Goal: Information Seeking & Learning: Learn about a topic

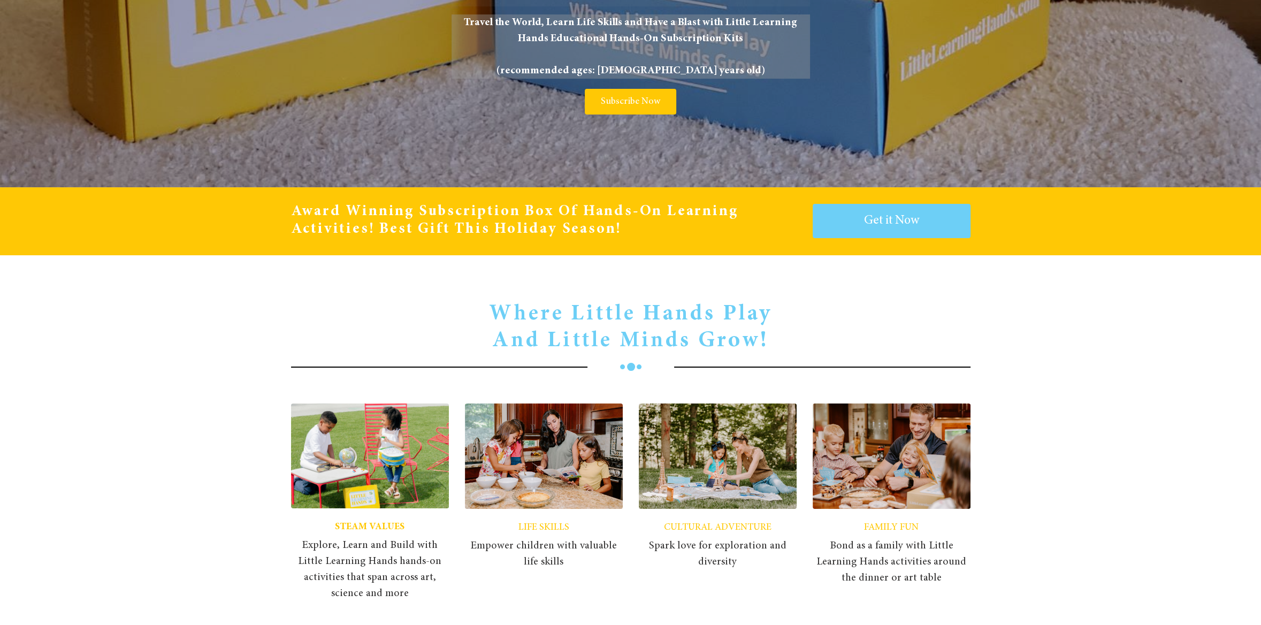
scroll to position [320, 0]
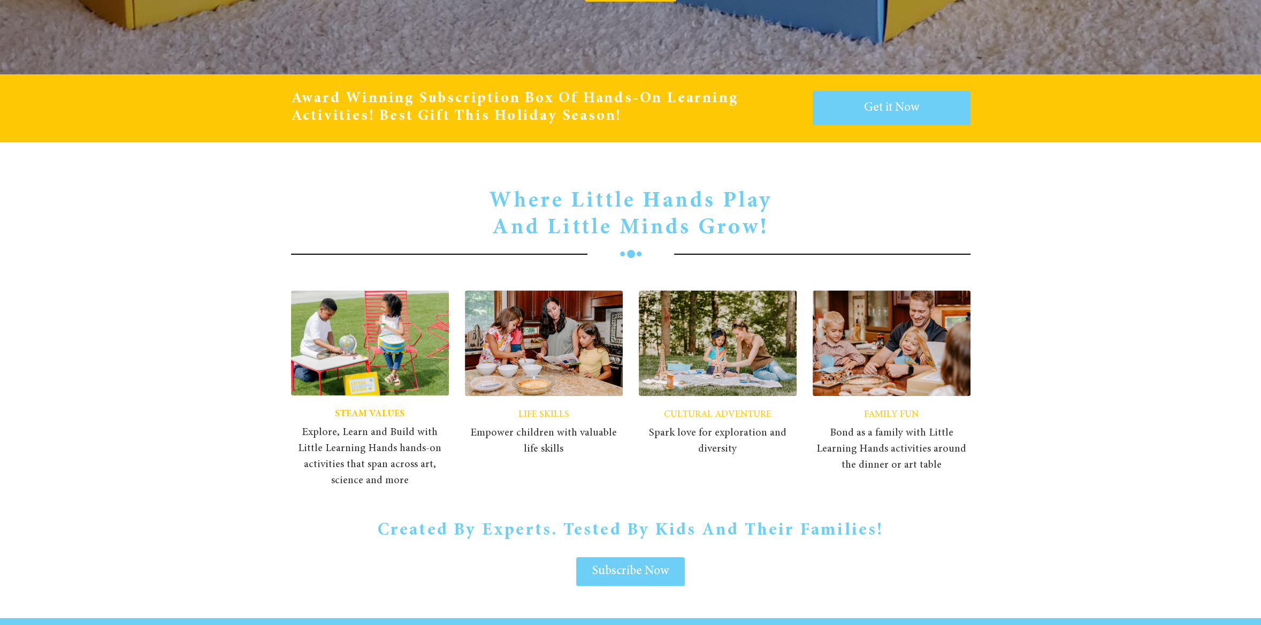
click at [974, 348] on div "FAMILY FUN Bond as a family with Little Learning Hands activities around the di…" at bounding box center [892, 389] width 174 height 214
click at [862, 366] on img at bounding box center [892, 343] width 158 height 105
click at [878, 415] on span "FAMILY FUN" at bounding box center [891, 415] width 55 height 10
drag, startPoint x: 918, startPoint y: 438, endPoint x: 1000, endPoint y: 410, distance: 86.3
click at [918, 438] on span "Bond as a family with Little Learning Hands activities around the dinner or art…" at bounding box center [892, 449] width 158 height 48
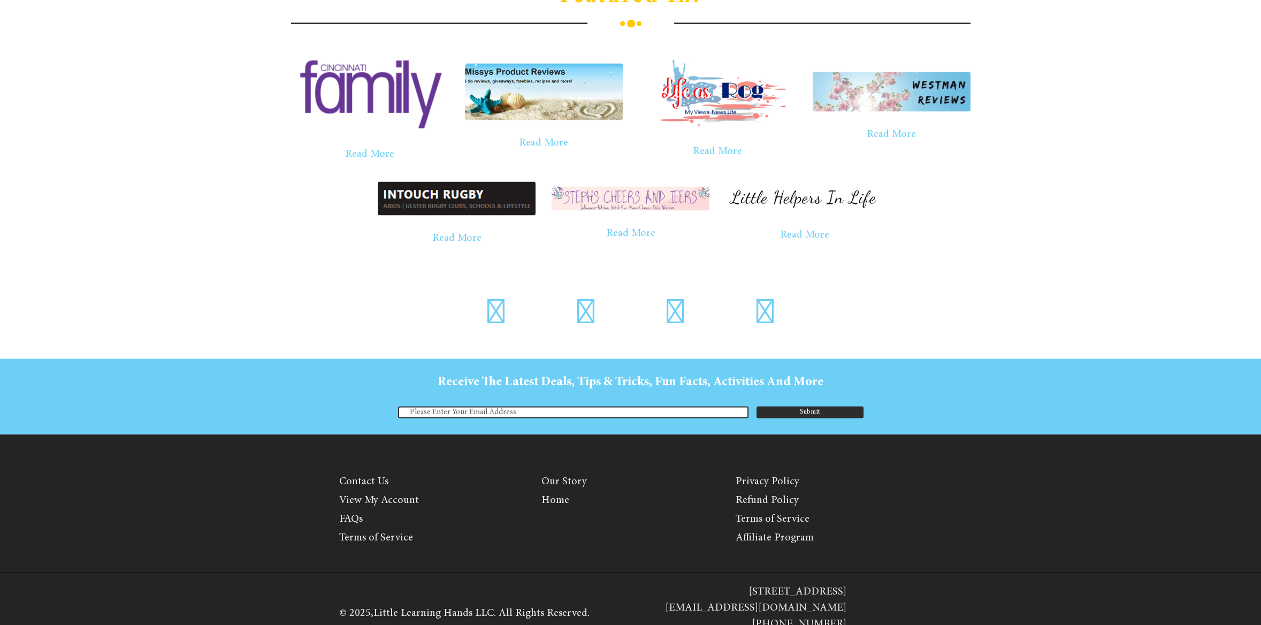
scroll to position [2908, 0]
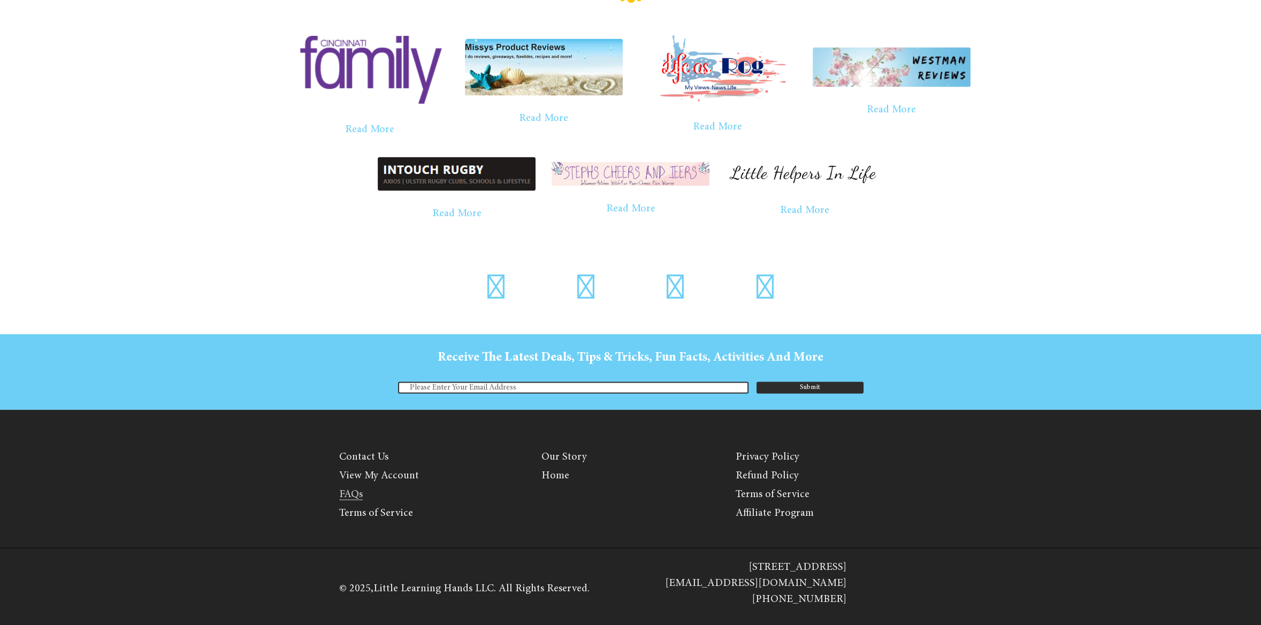
click at [349, 489] on link "FAQs" at bounding box center [351, 493] width 24 height 11
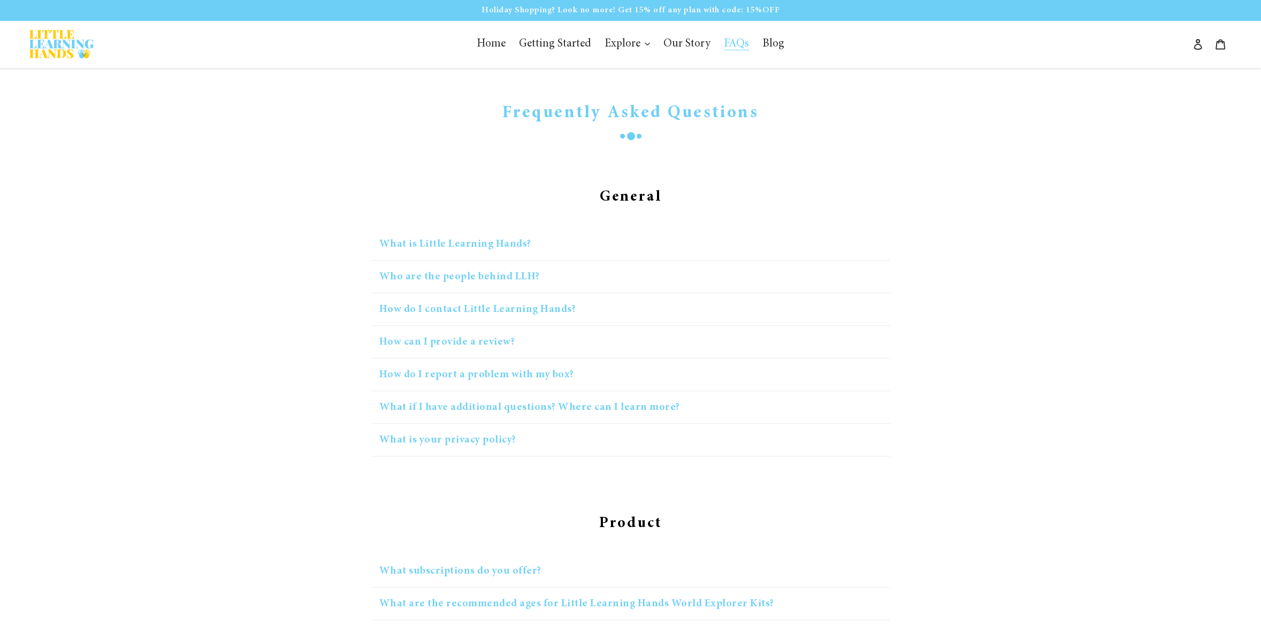
click at [468, 250] on button "What is Little Learning Hands?" at bounding box center [630, 244] width 519 height 33
click at [519, 243] on button "What is Little Learning Hands?" at bounding box center [630, 244] width 519 height 33
click at [522, 239] on button "What is Little Learning Hands?" at bounding box center [630, 244] width 519 height 33
click at [635, 403] on button "What if I have additional questions? Where can I learn more?" at bounding box center [630, 407] width 519 height 33
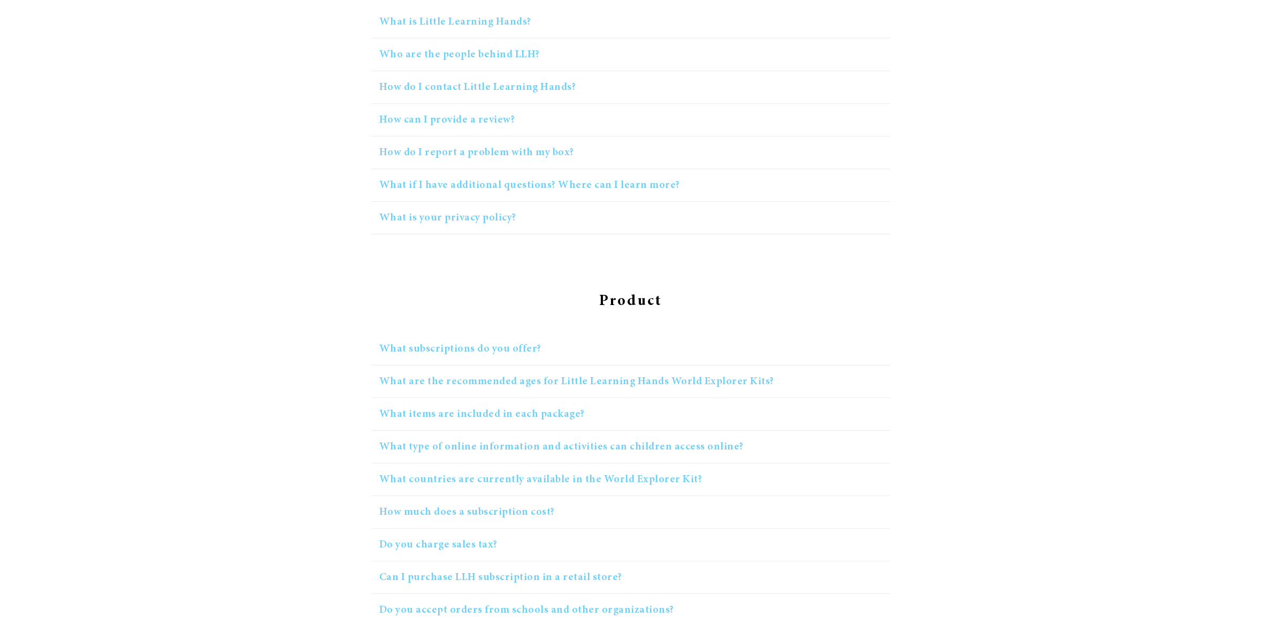
scroll to position [267, 0]
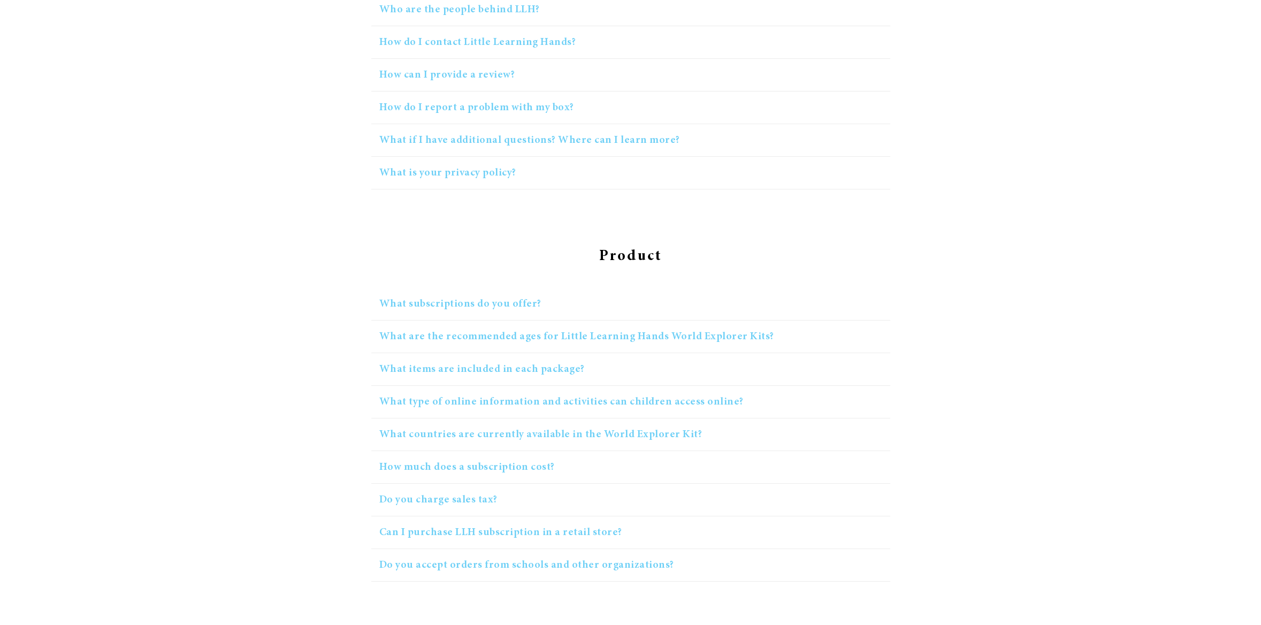
click at [656, 391] on button "What type of online information and activities can children access online?" at bounding box center [630, 402] width 519 height 33
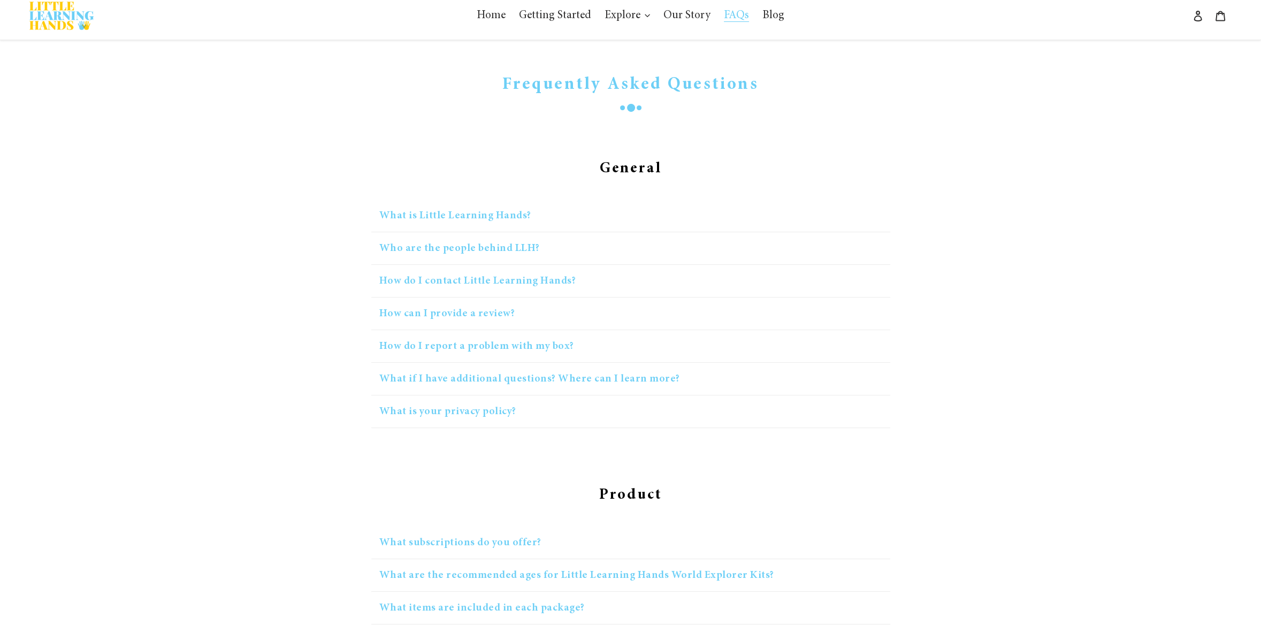
scroll to position [0, 0]
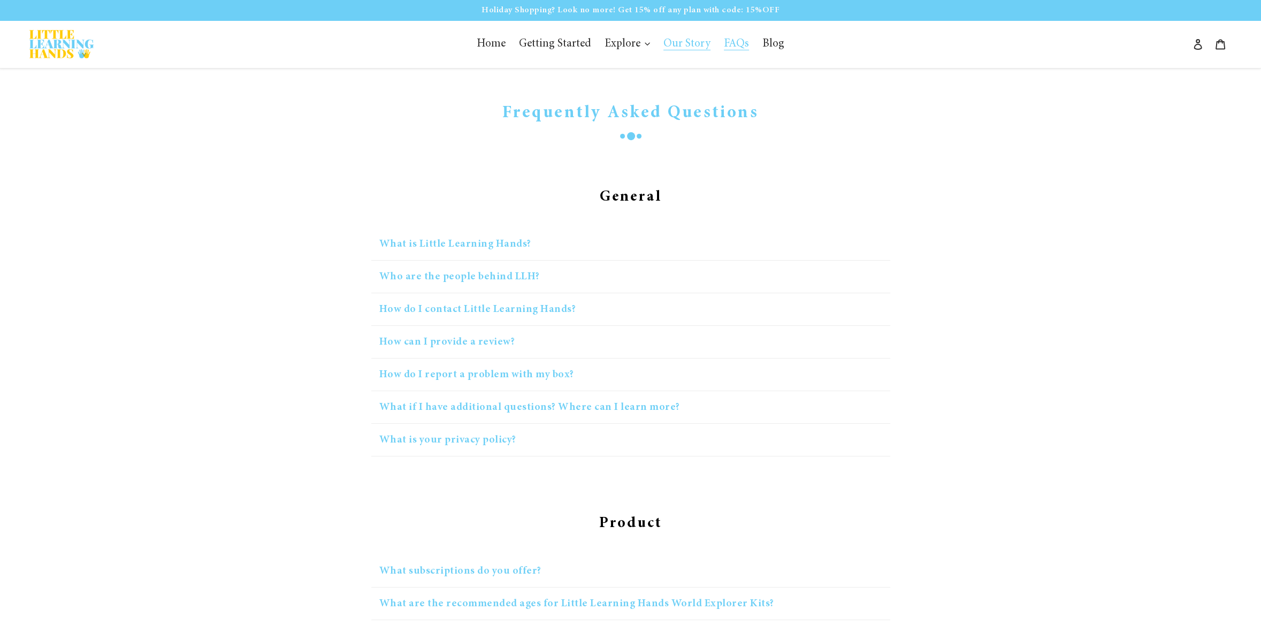
click at [682, 49] on span "Our Story" at bounding box center [686, 45] width 47 height 12
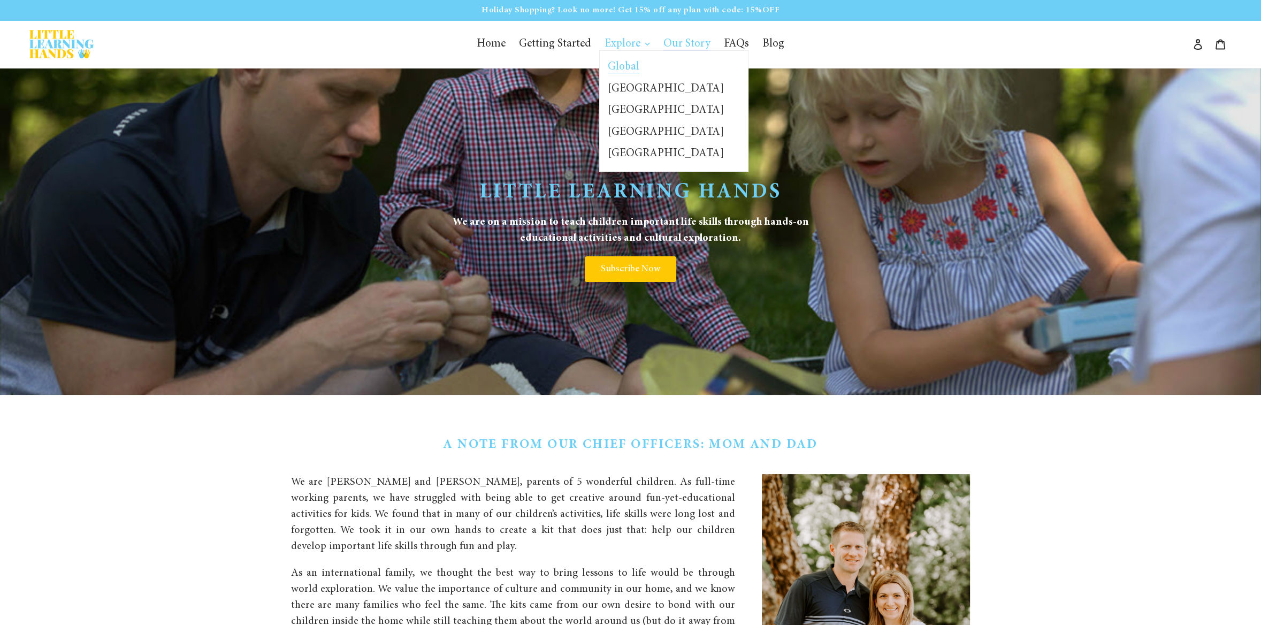
click at [628, 63] on span "Global" at bounding box center [624, 68] width 32 height 12
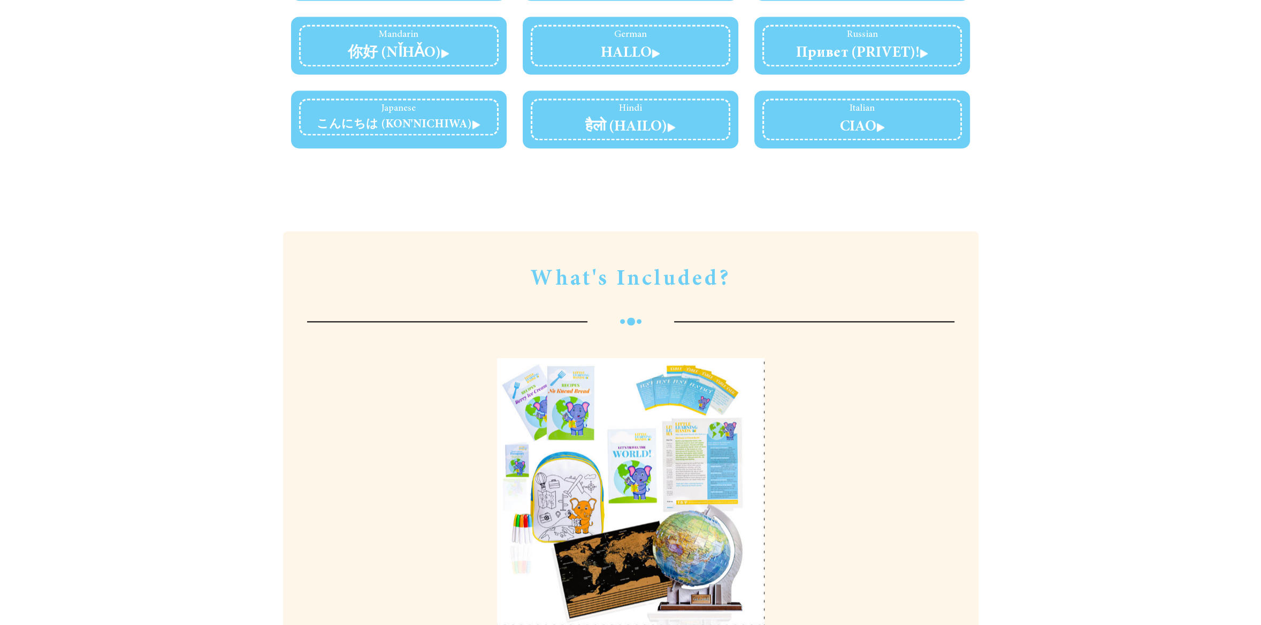
scroll to position [2353, 0]
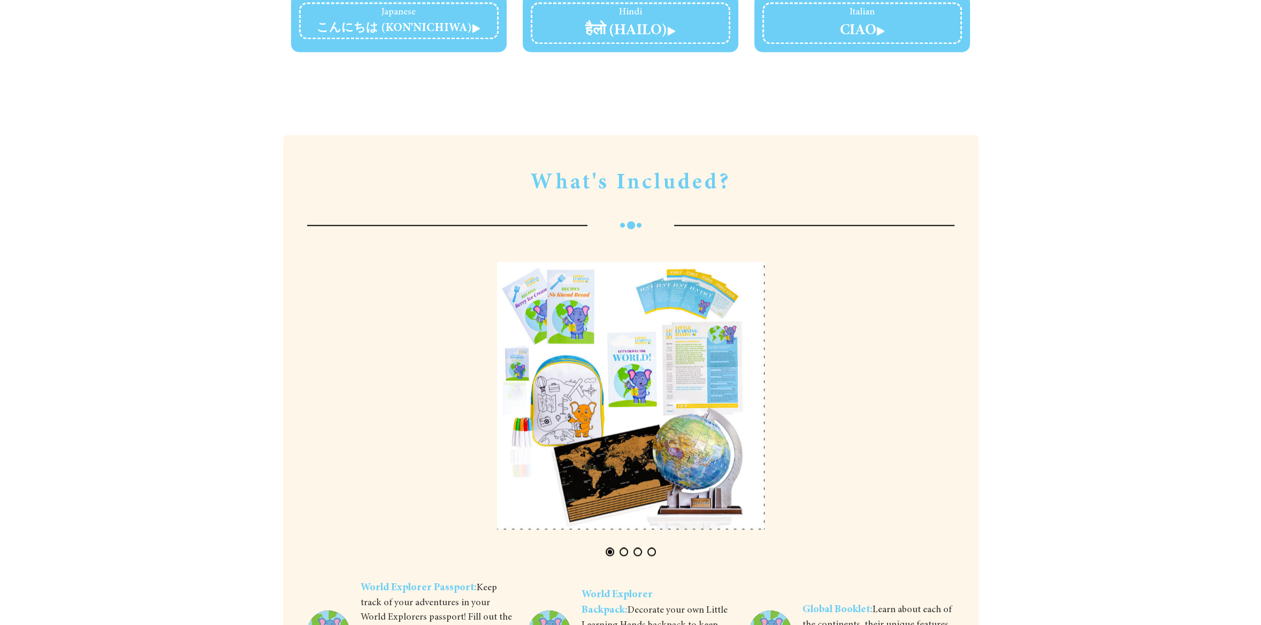
click at [622, 547] on button "Page 2" at bounding box center [624, 551] width 9 height 9
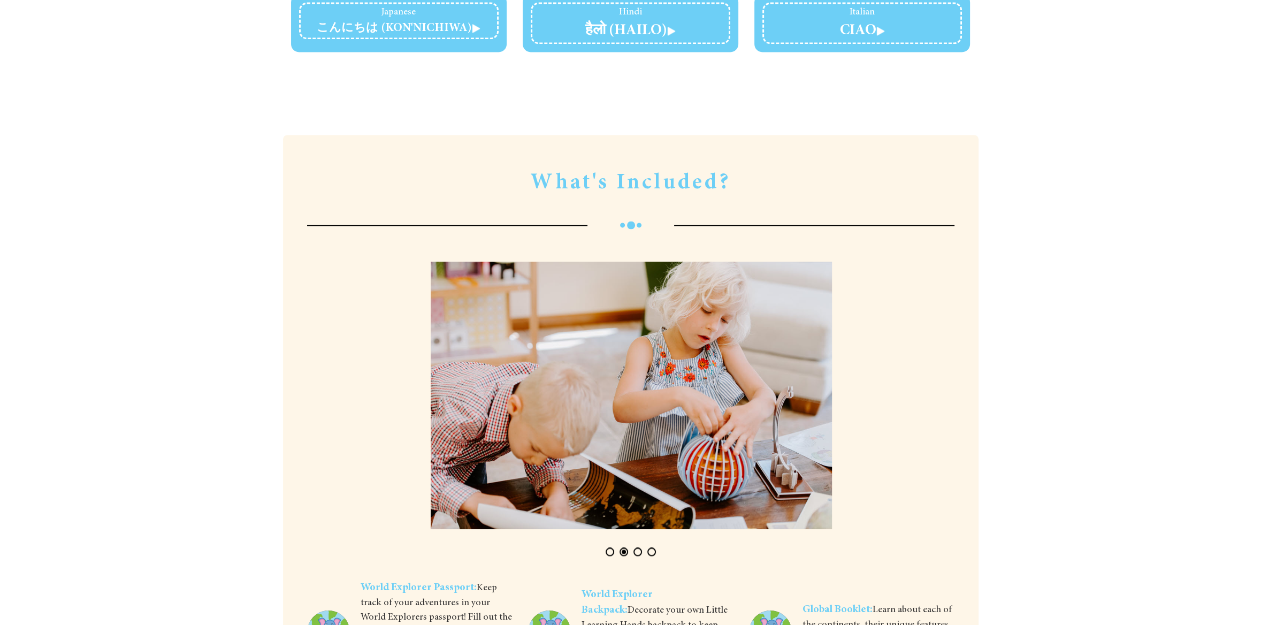
scroll to position [0, 658]
click at [636, 547] on button "Page 3" at bounding box center [637, 551] width 9 height 9
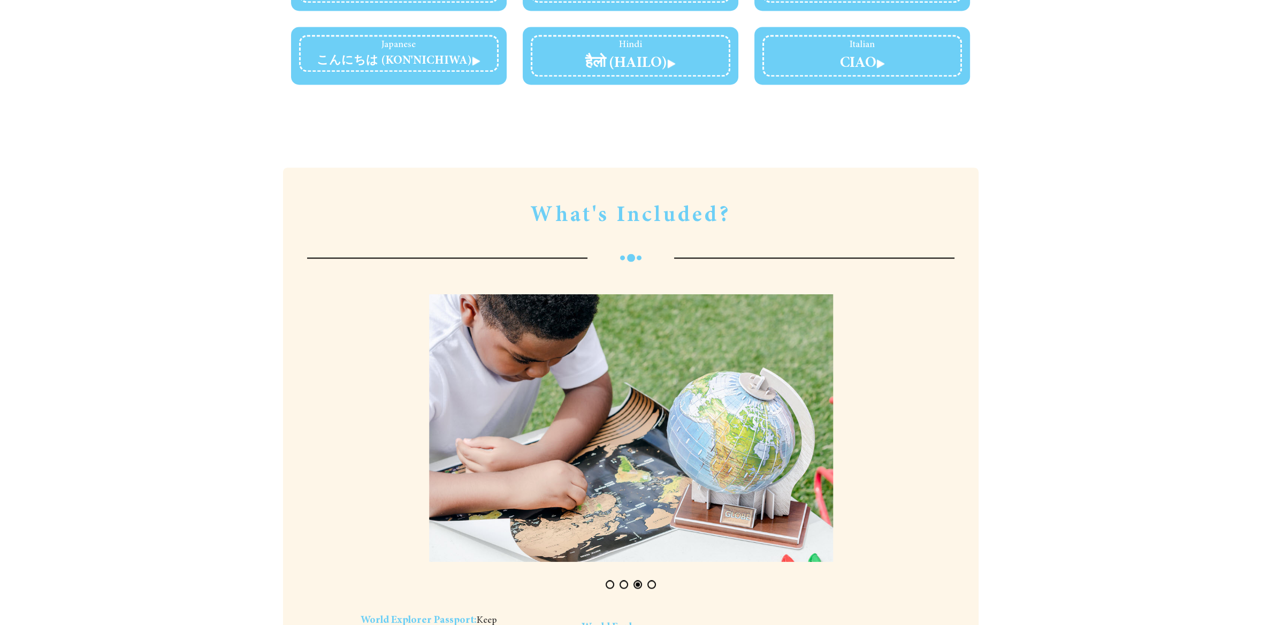
scroll to position [2300, 0]
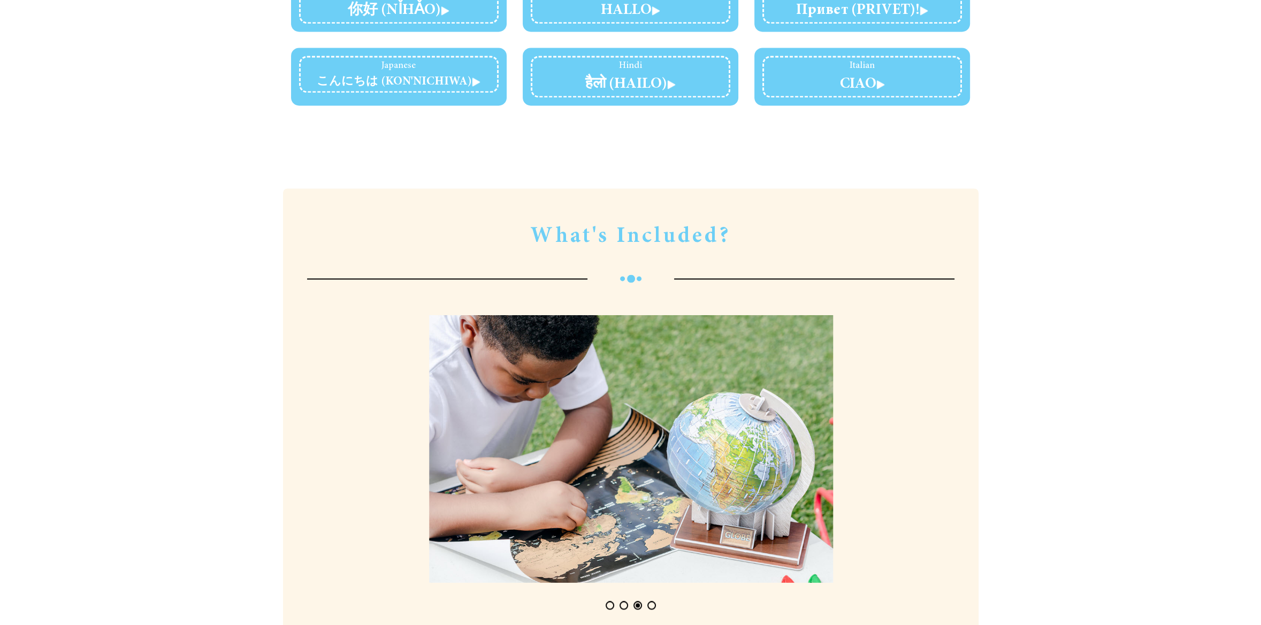
click at [655, 601] on div at bounding box center [630, 605] width 647 height 9
click at [650, 601] on button "Page 4" at bounding box center [651, 605] width 9 height 9
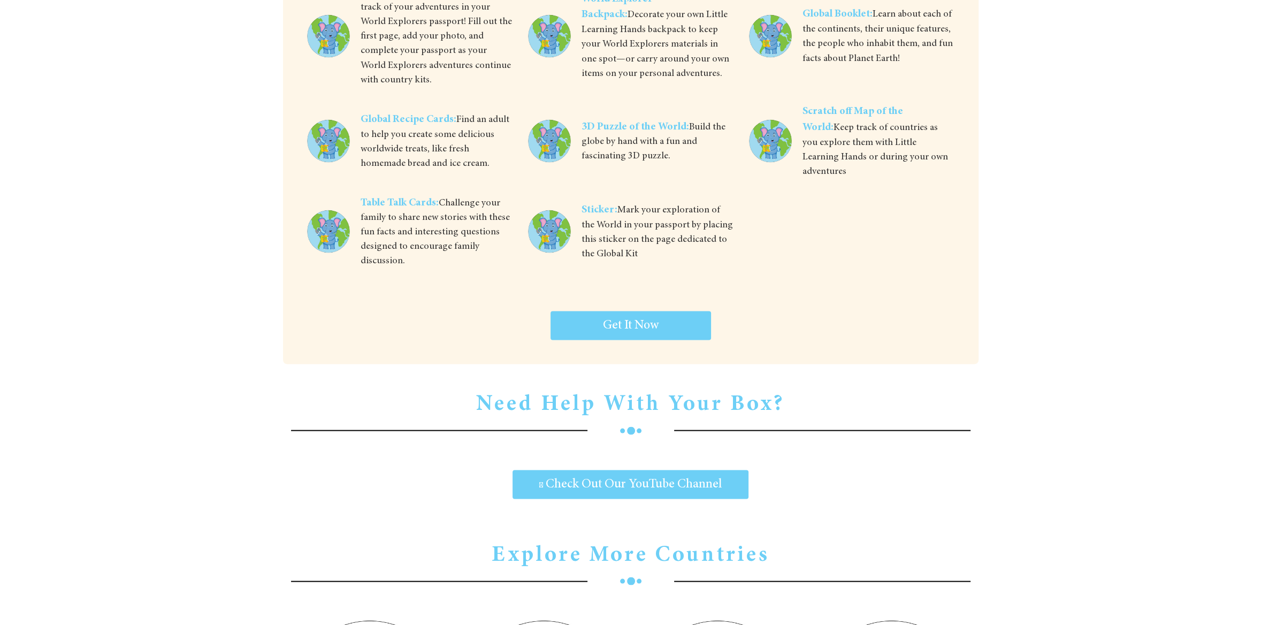
scroll to position [3049, 0]
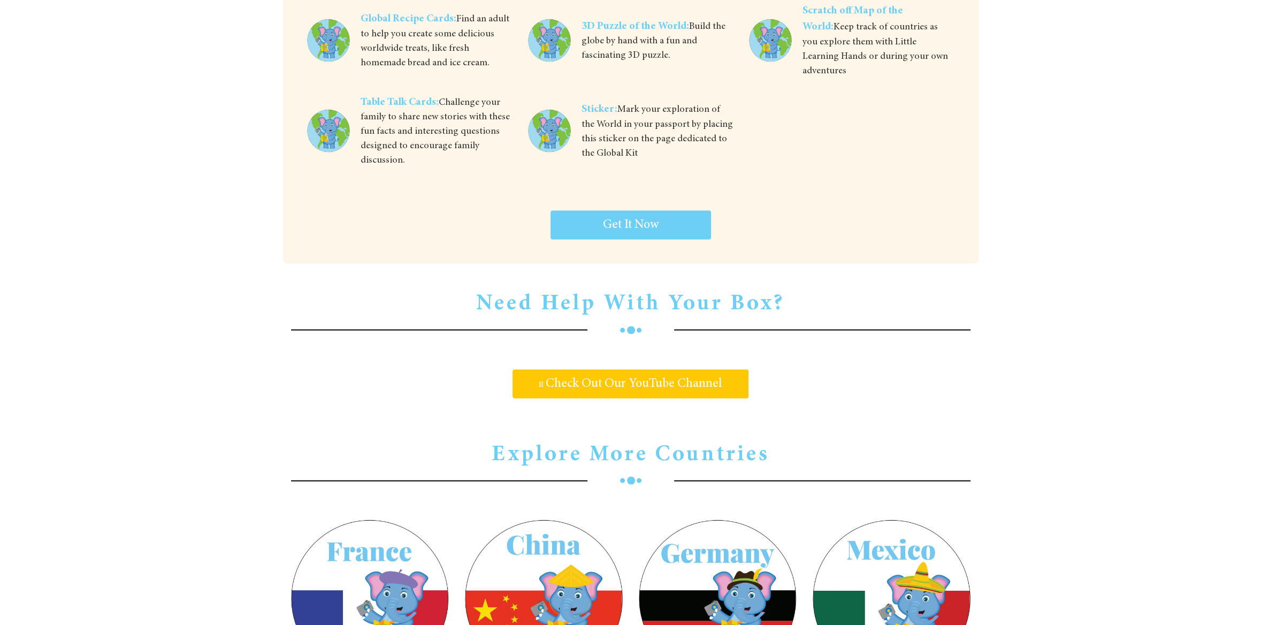
click at [740, 370] on link "Check Out Our YouTube Channel" at bounding box center [631, 384] width 236 height 29
